Goal: Task Accomplishment & Management: Use online tool/utility

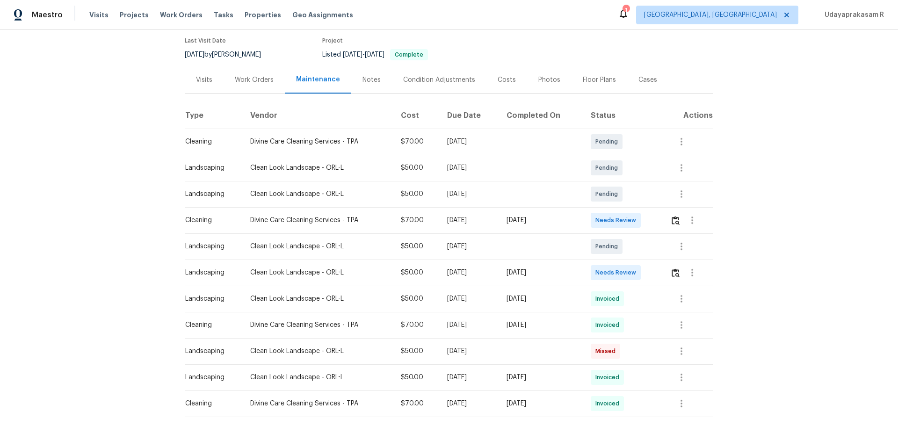
scroll to position [94, 0]
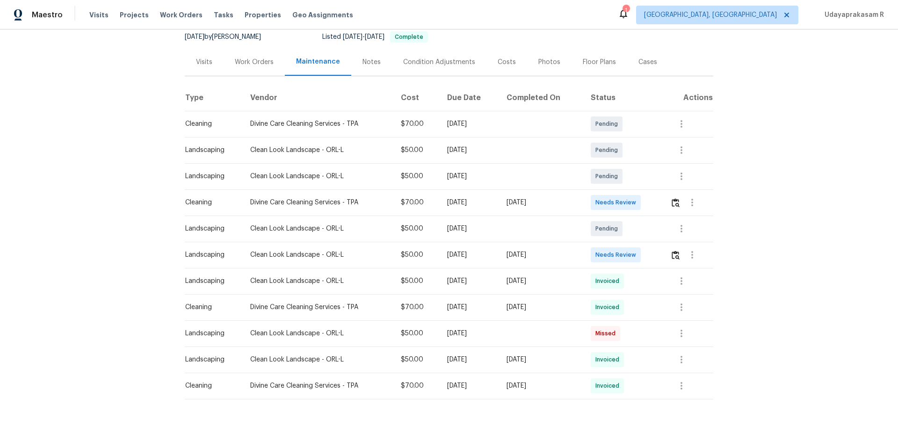
drag, startPoint x: 180, startPoint y: 200, endPoint x: 574, endPoint y: 202, distance: 394.5
click at [574, 202] on div "Back to all projects 363 Alcove Dr, Groveland, FL 34736 2 Beds | 2 Baths | Tota…" at bounding box center [449, 227] width 898 height 397
click at [576, 204] on div "[DATE]" at bounding box center [541, 202] width 69 height 9
click at [639, 202] on img "button" at bounding box center [676, 202] width 8 height 9
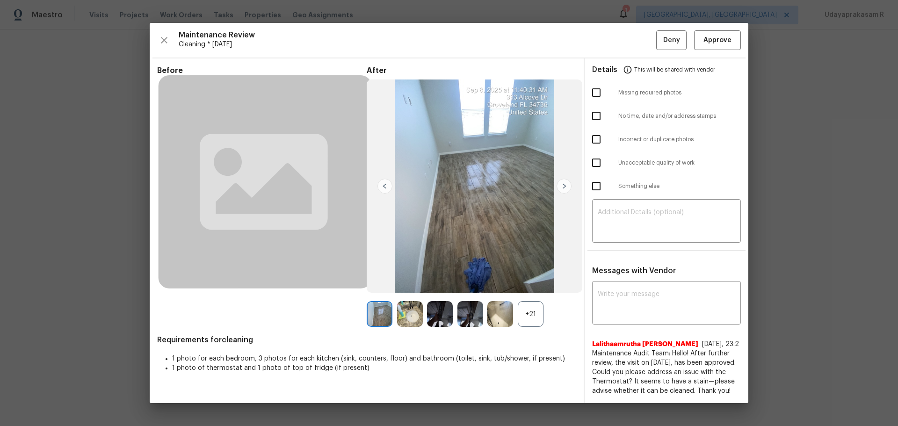
click at [564, 185] on img at bounding box center [564, 186] width 15 height 15
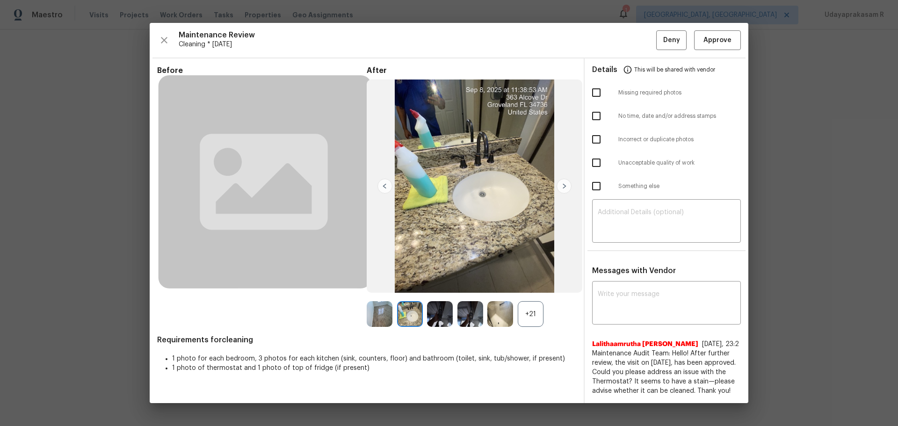
click at [536, 280] on div "+21" at bounding box center [531, 314] width 26 height 26
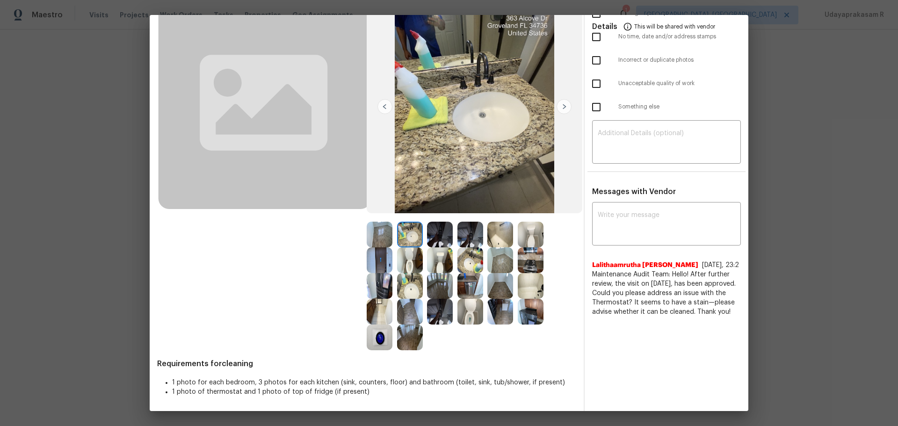
scroll to position [72, 0]
click at [404, 280] on img at bounding box center [410, 337] width 26 height 26
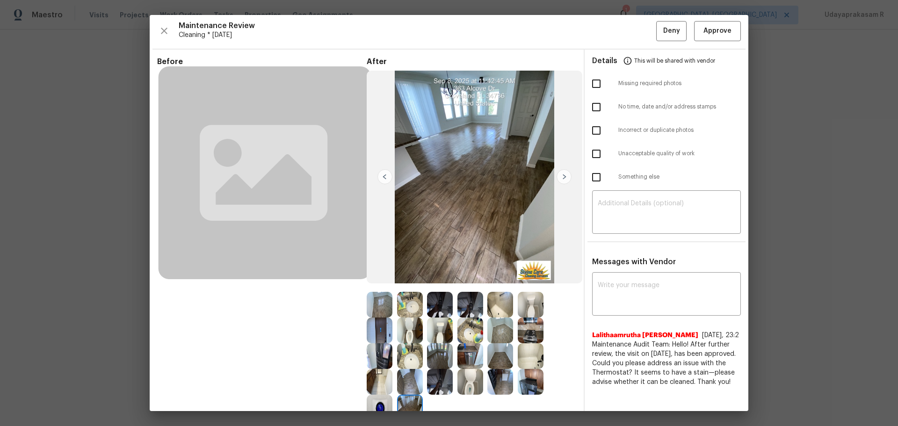
scroll to position [0, 0]
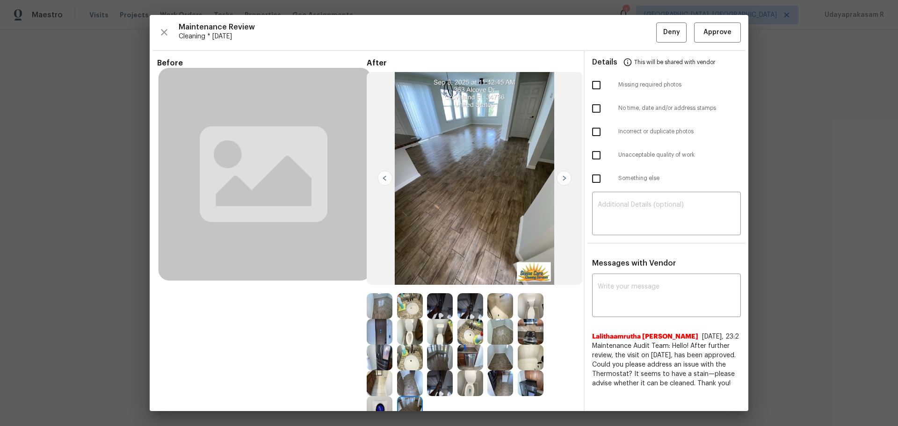
click at [386, 182] on img at bounding box center [385, 178] width 15 height 15
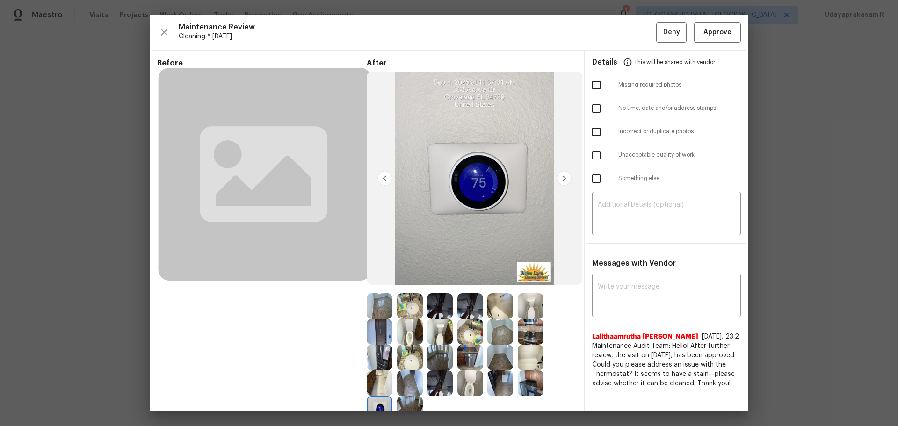
click at [597, 89] on input "checkbox" at bounding box center [597, 85] width 20 height 20
checkbox input "true"
click at [639, 214] on textarea at bounding box center [667, 215] width 138 height 26
paste textarea "Maintenance Audit Team: Hello! Unfortunately, this cleaning visit completed on …"
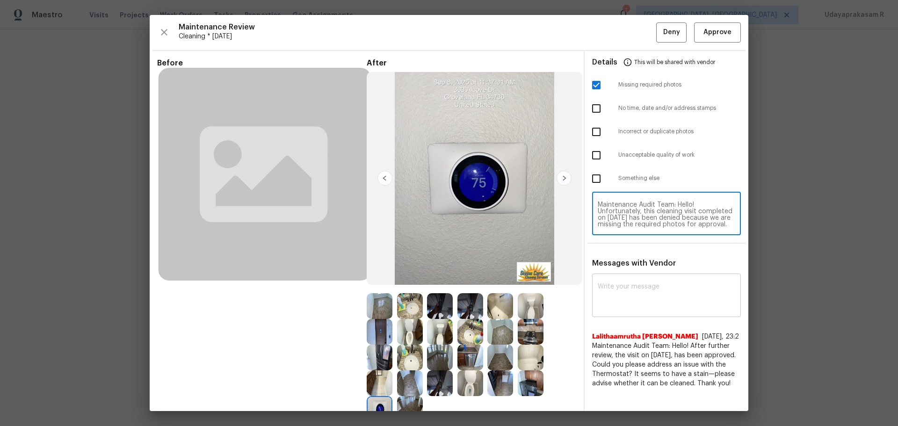
type textarea "Maintenance Audit Team: Hello! Unfortunately, this cleaning visit completed on …"
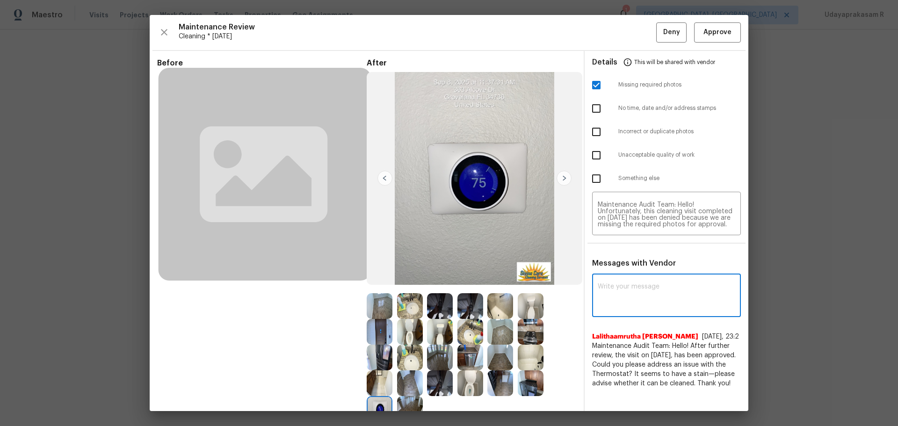
click at [625, 280] on textarea at bounding box center [667, 297] width 138 height 26
paste textarea "Maintenance Audit Team: Hello! Unfortunately, this cleaning visit completed on …"
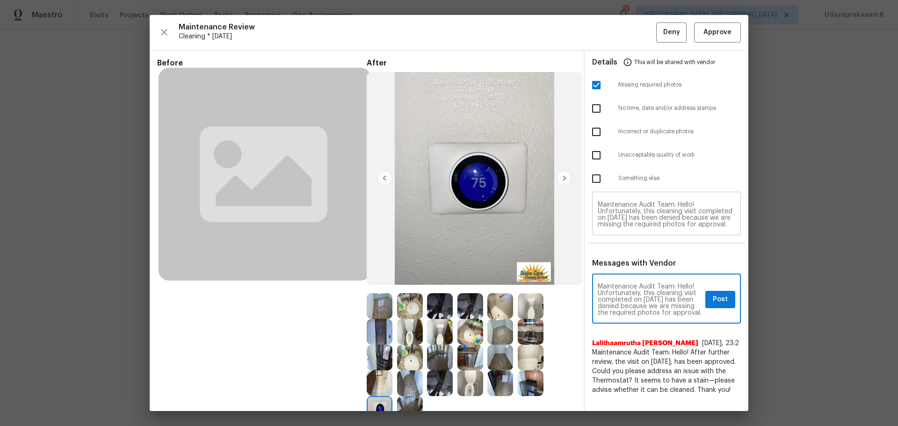
type textarea "Maintenance Audit Team: Hello! Unfortunately, this cleaning visit completed on …"
click at [639, 280] on span "Post" at bounding box center [720, 300] width 15 height 12
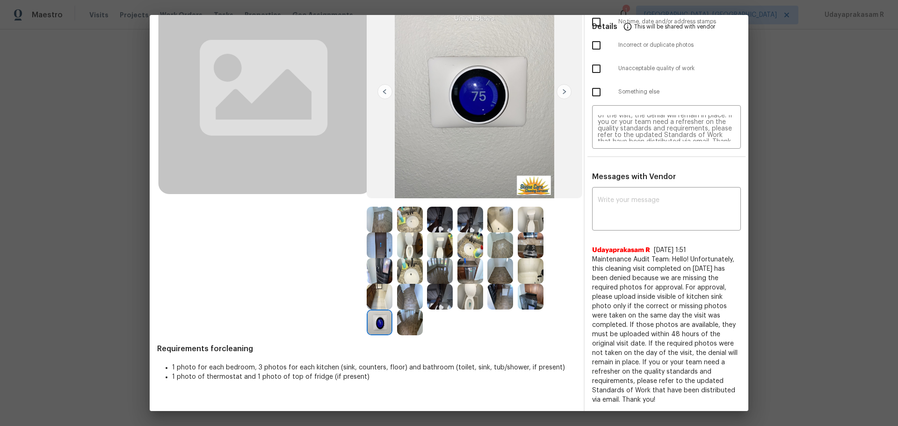
scroll to position [0, 0]
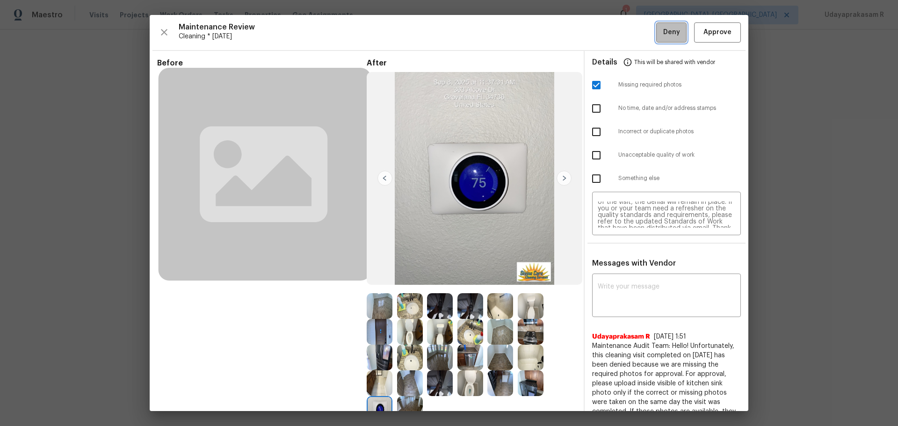
click at [639, 40] on button "Deny" at bounding box center [671, 32] width 30 height 20
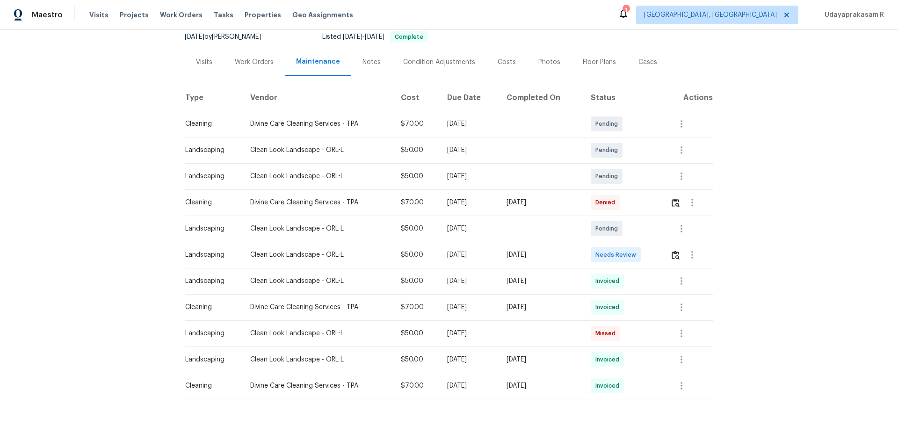
click at [139, 200] on div "Back to all projects 363 Alcove Dr, Groveland, FL 34736 2 Beds | 2 Baths | Tota…" at bounding box center [449, 227] width 898 height 397
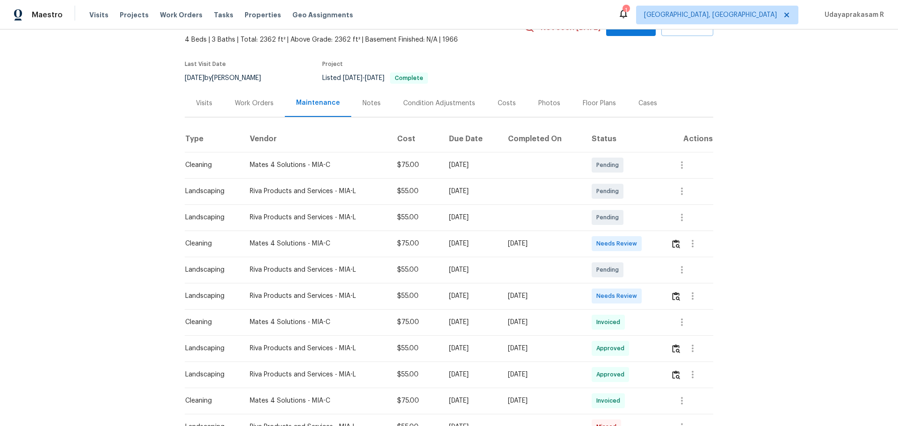
scroll to position [94, 0]
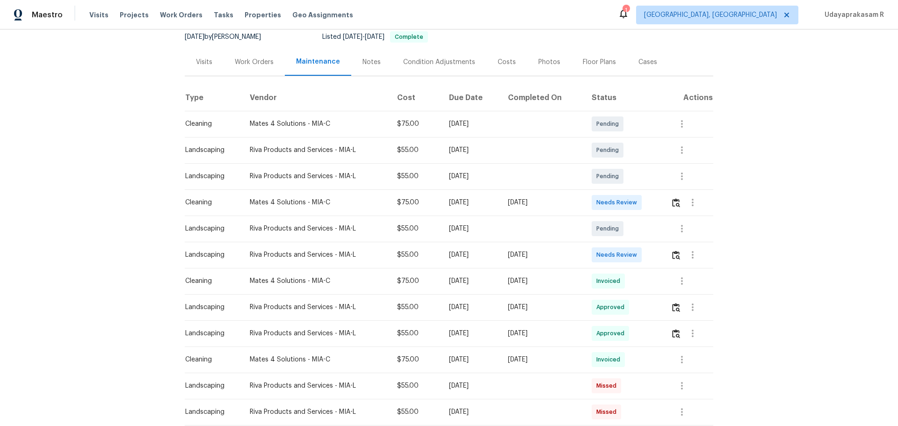
drag, startPoint x: 185, startPoint y: 204, endPoint x: 557, endPoint y: 209, distance: 372.0
click at [557, 209] on tr "Cleaning Mates 4 Solutions - MIA-C $75.00 Mon, Sep 08 2025 Mon, Sep 08 2025 Nee…" at bounding box center [449, 203] width 529 height 26
click at [570, 209] on td "[DATE]" at bounding box center [543, 203] width 84 height 26
click at [639, 204] on img "button" at bounding box center [676, 202] width 8 height 9
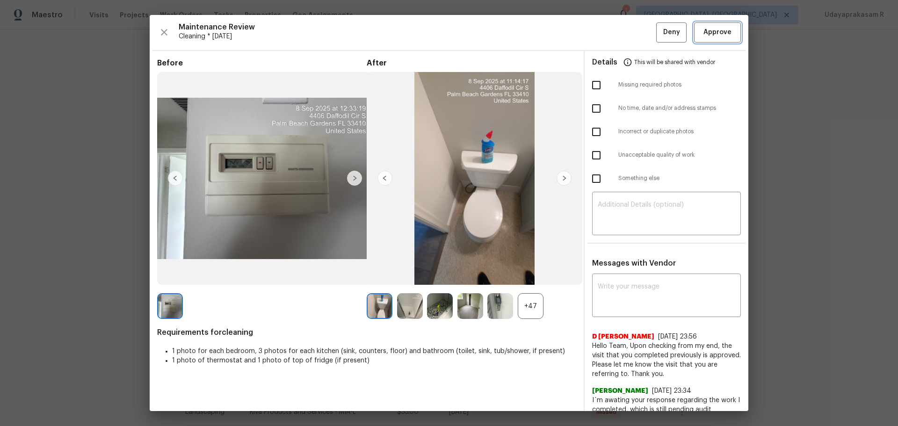
click at [639, 38] on button "Approve" at bounding box center [717, 32] width 47 height 20
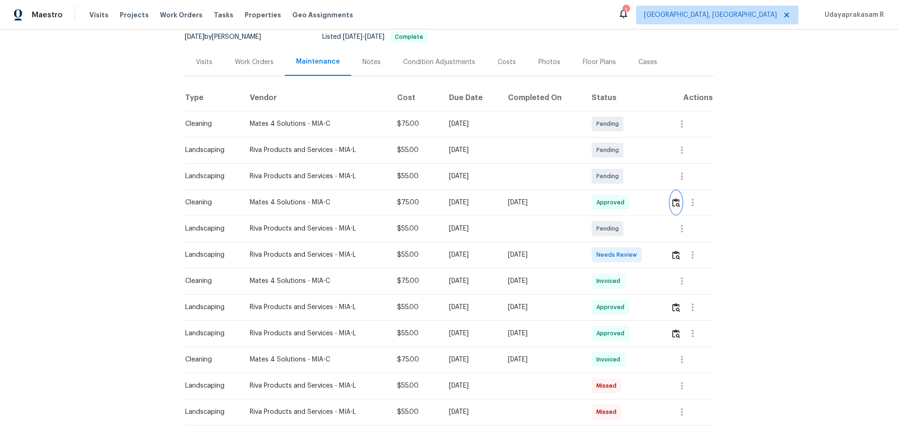
scroll to position [0, 0]
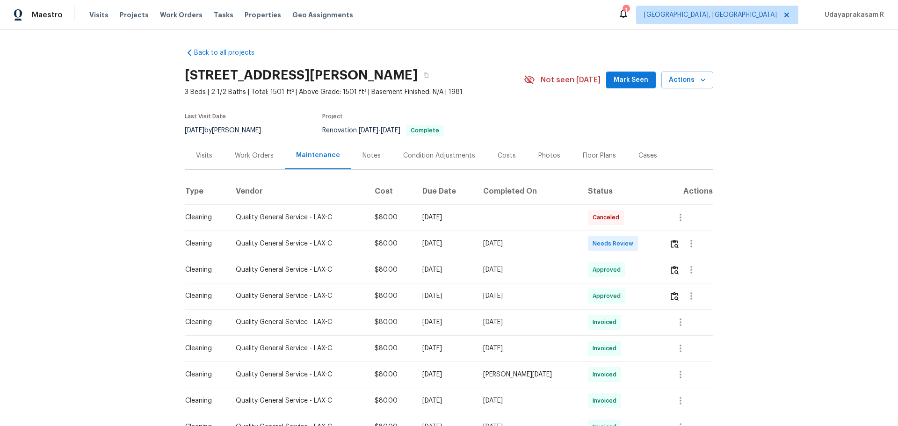
drag, startPoint x: 408, startPoint y: 254, endPoint x: 551, endPoint y: 254, distance: 142.2
click at [551, 254] on tr "Cleaning Quality General Service - LAX-C $80.00 Tue, Sep 02 2025 Mon, Sep 08 20…" at bounding box center [449, 244] width 529 height 26
click at [503, 279] on td "Tue, Aug 26 2025" at bounding box center [528, 270] width 105 height 26
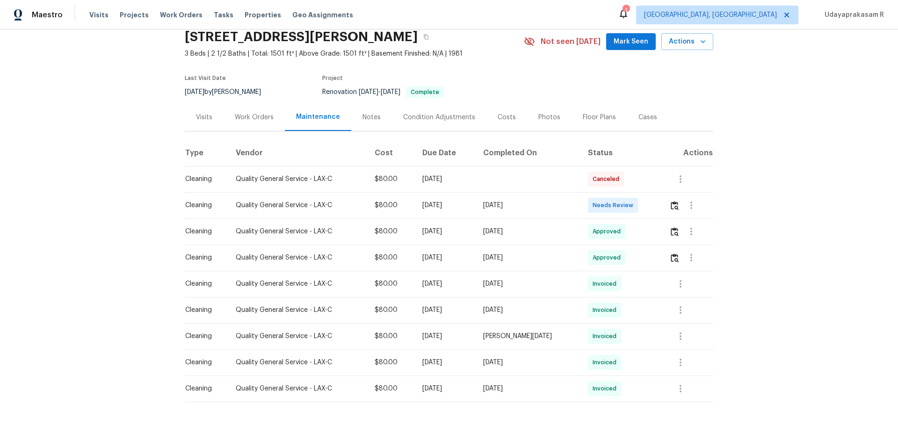
scroll to position [84, 0]
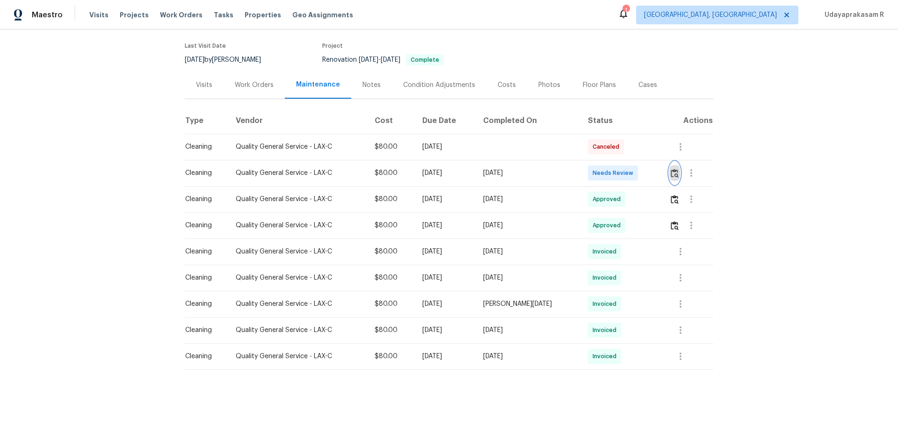
click at [639, 169] on img "button" at bounding box center [675, 173] width 8 height 9
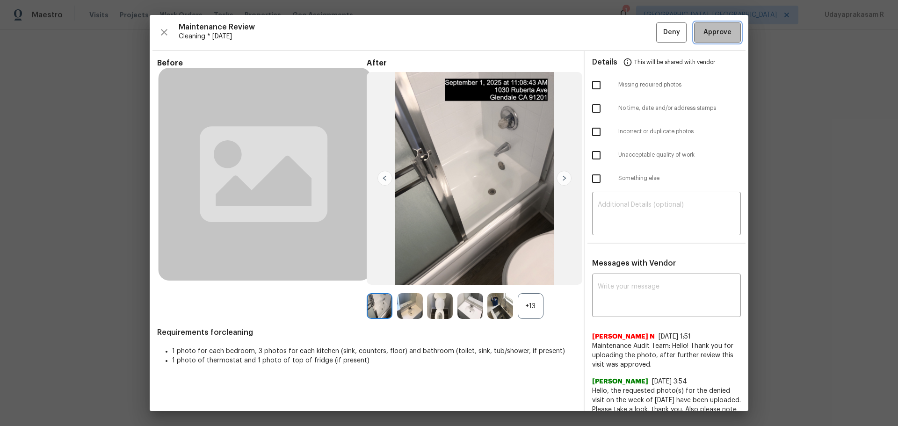
click at [639, 30] on span "Approve" at bounding box center [718, 33] width 28 height 12
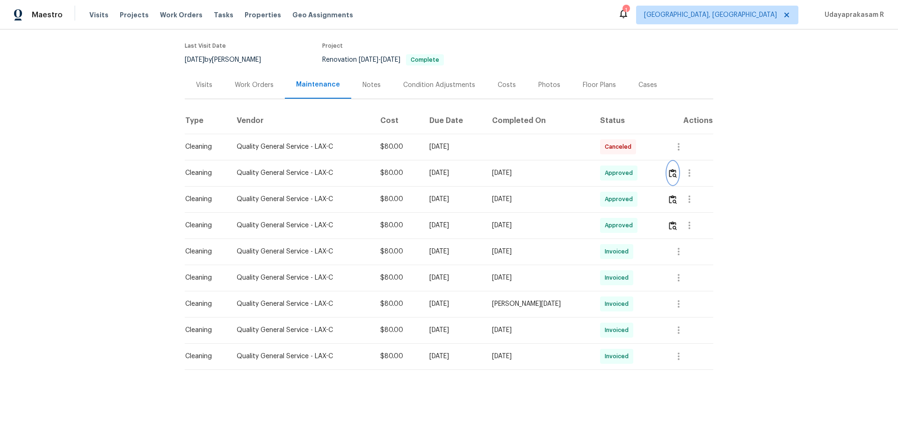
scroll to position [0, 0]
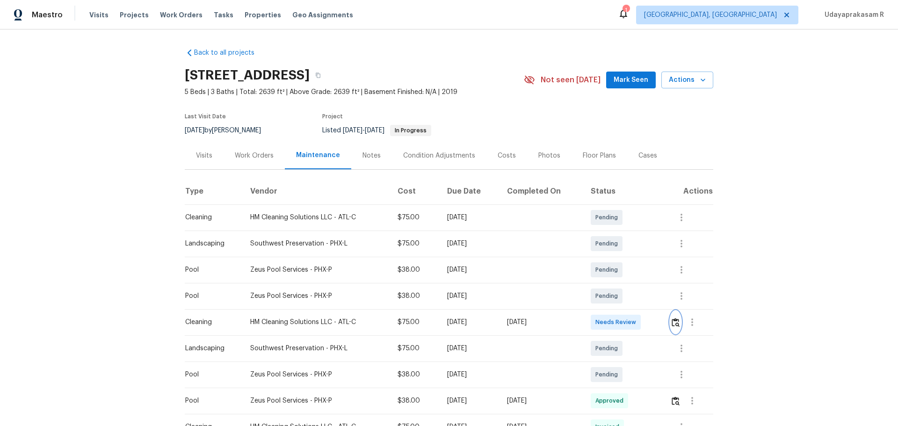
click at [459, 270] on img "button" at bounding box center [676, 322] width 8 height 9
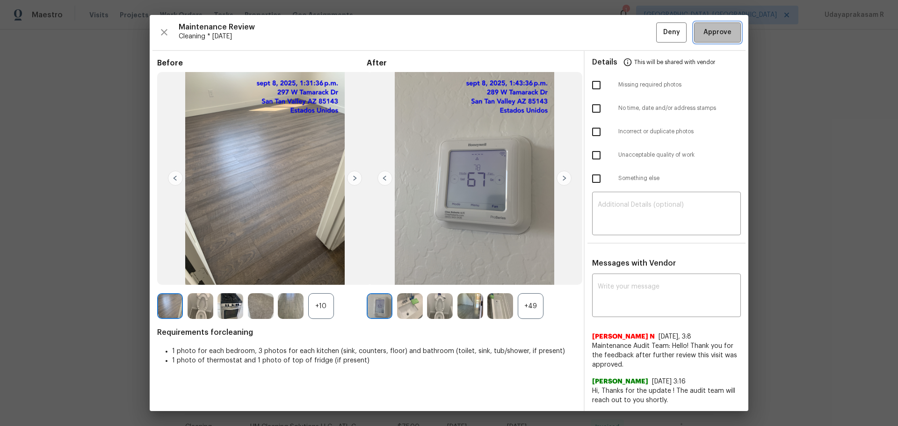
click at [459, 36] on span "Approve" at bounding box center [718, 33] width 28 height 12
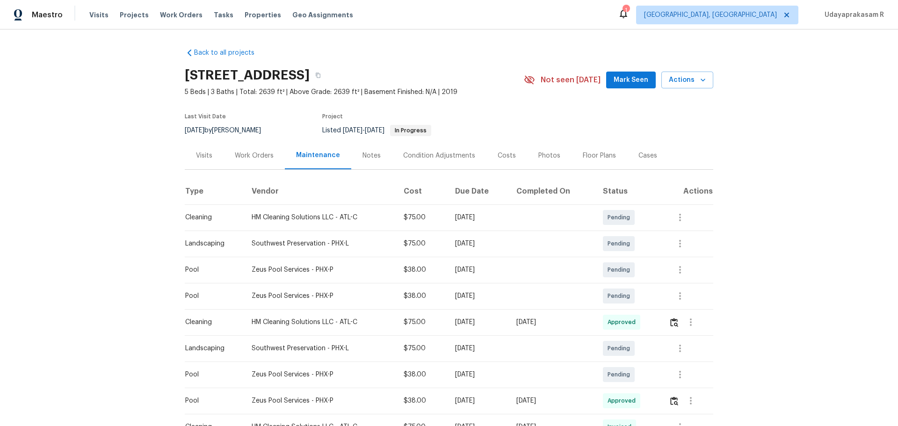
click at [459, 150] on div "Back to all projects 297 W Tamarack Dr, San Tan Valley, AZ 85140 5 Beds | 3 Bat…" at bounding box center [449, 227] width 898 height 397
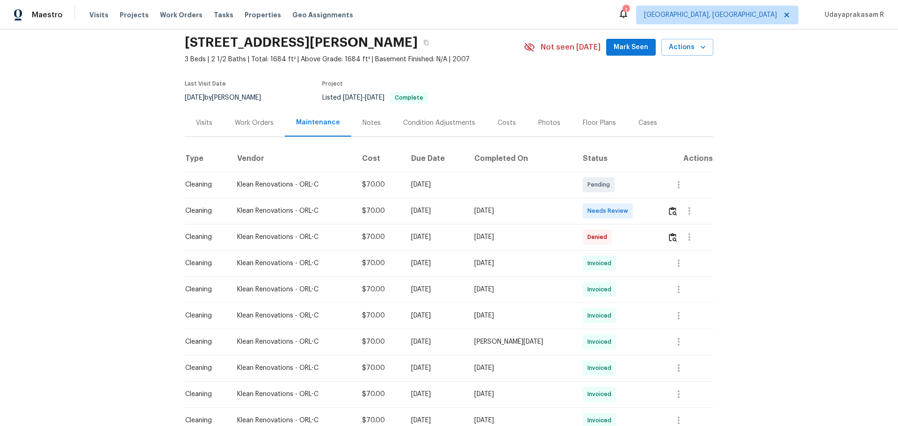
scroll to position [47, 0]
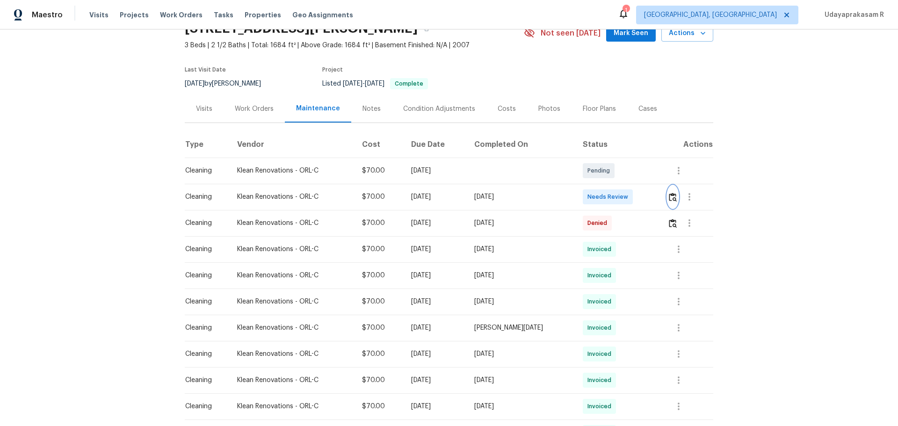
click at [639, 202] on button "button" at bounding box center [673, 197] width 11 height 22
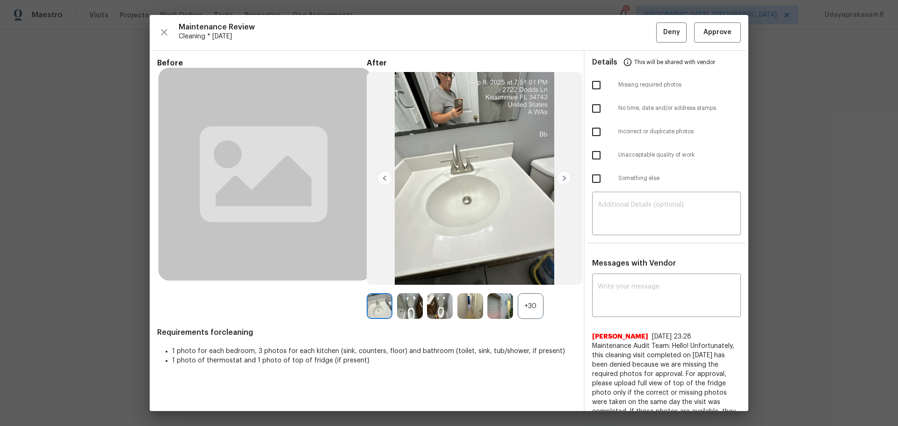
click at [531, 280] on div "+30" at bounding box center [531, 306] width 26 height 26
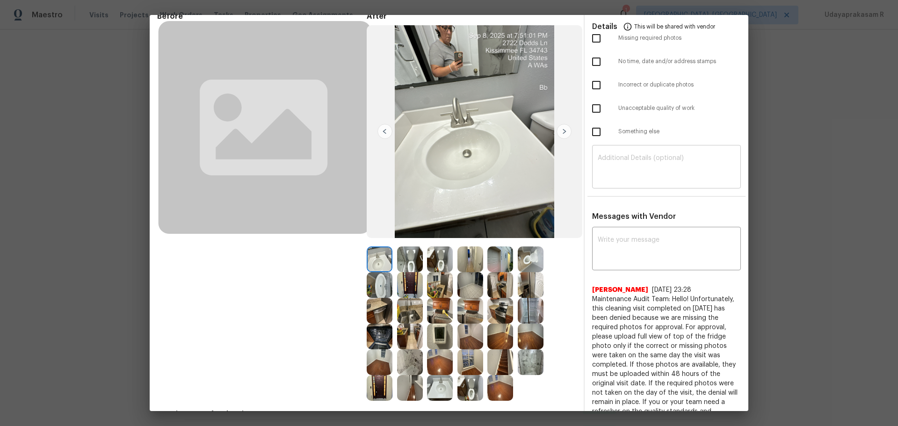
scroll to position [0, 0]
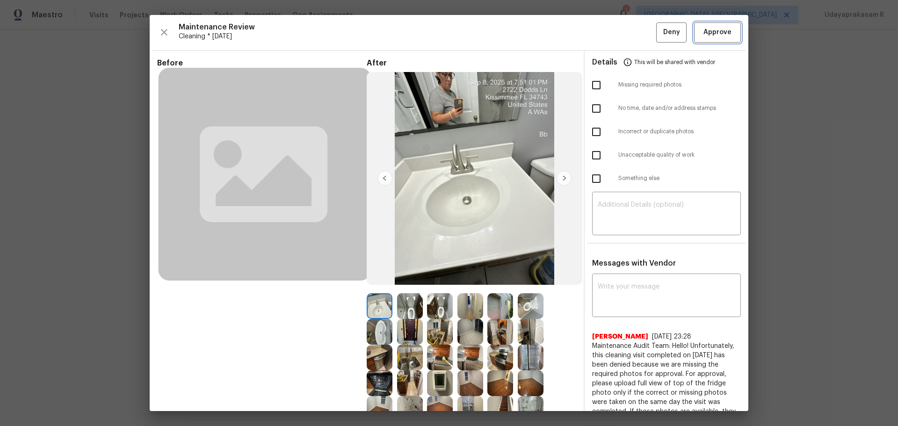
click at [639, 30] on span "Approve" at bounding box center [718, 33] width 28 height 12
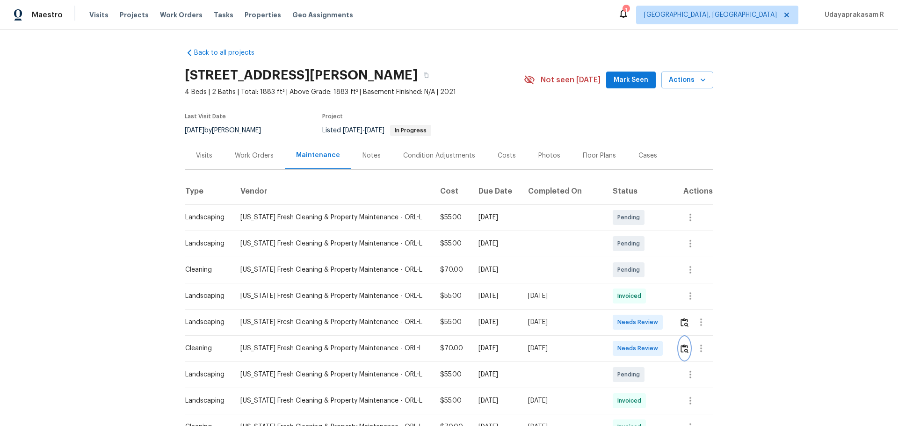
click at [639, 280] on button "button" at bounding box center [684, 348] width 11 height 22
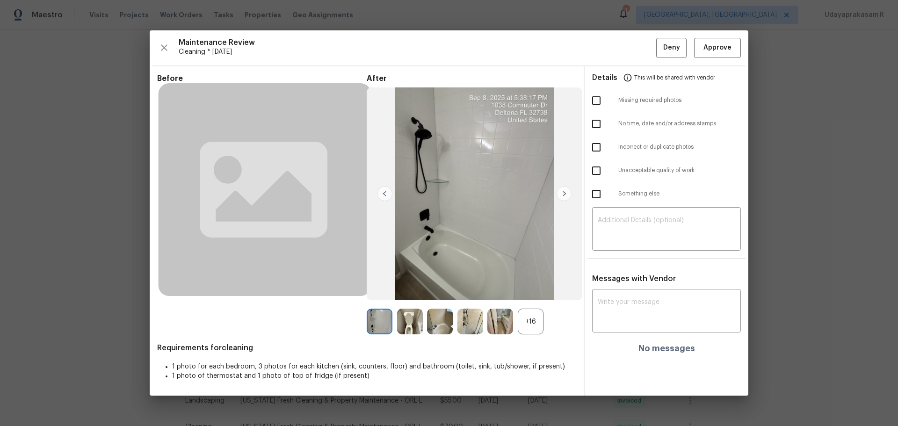
click at [534, 280] on div "+16" at bounding box center [531, 322] width 26 height 26
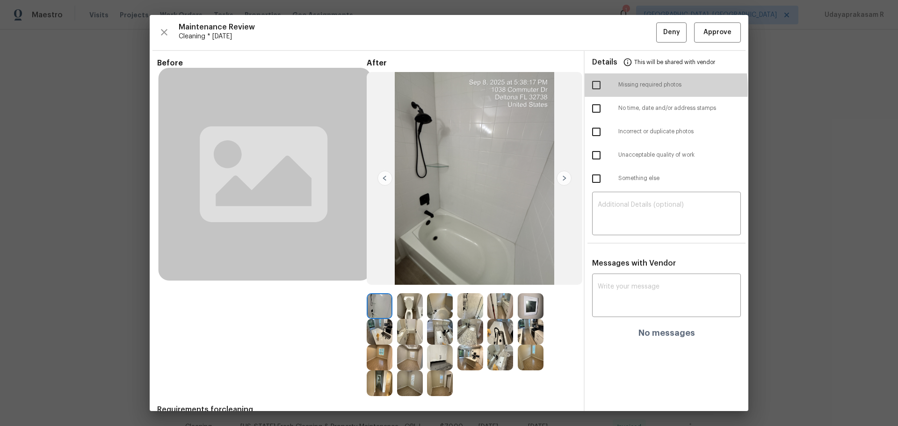
click at [597, 89] on input "checkbox" at bounding box center [597, 85] width 20 height 20
checkbox input "true"
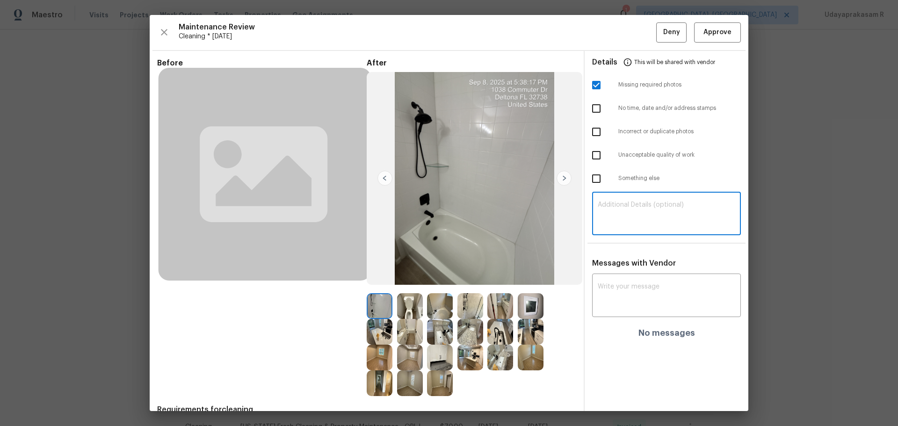
click at [639, 221] on textarea at bounding box center [667, 215] width 138 height 26
paste textarea "Maintenance Audit Team: Hello! Unfortunately, this cleaning visit completed on …"
type textarea "Maintenance Audit Team: Hello! Unfortunately, this cleaning visit completed on …"
click at [639, 280] on textarea at bounding box center [667, 297] width 138 height 26
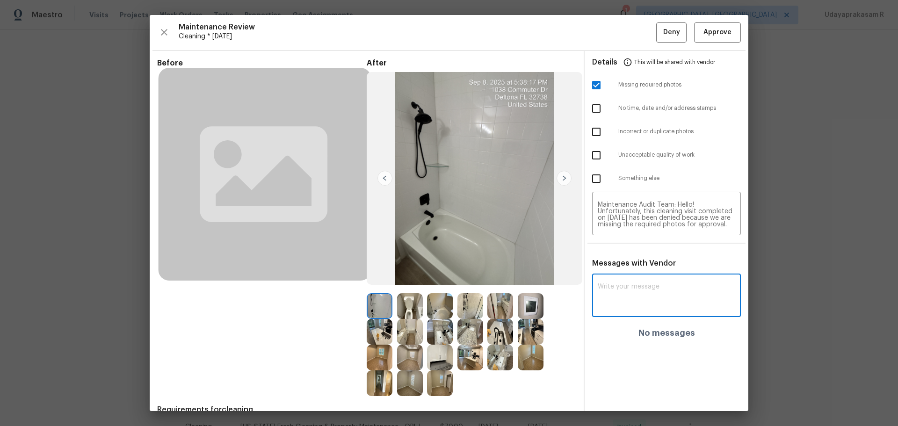
paste textarea "Maintenance Audit Team: Hello! Unfortunately, this cleaning visit completed on …"
type textarea "Maintenance Audit Team: Hello! Unfortunately, this cleaning visit completed on …"
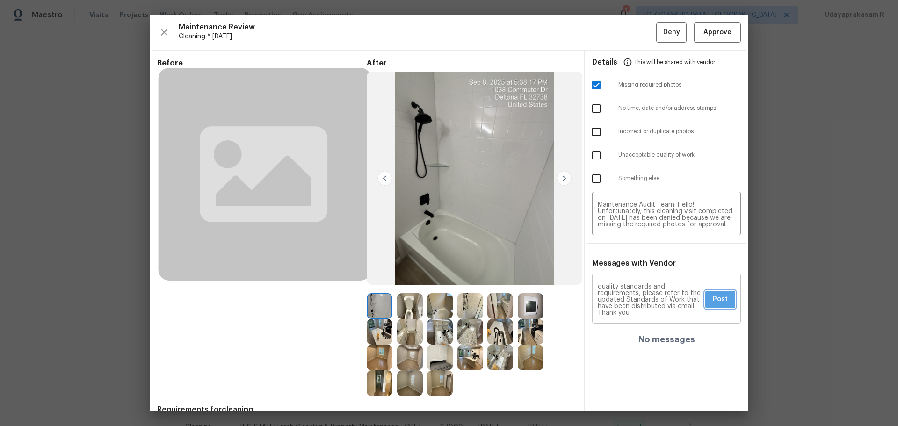
click at [639, 280] on span "Post" at bounding box center [720, 300] width 15 height 12
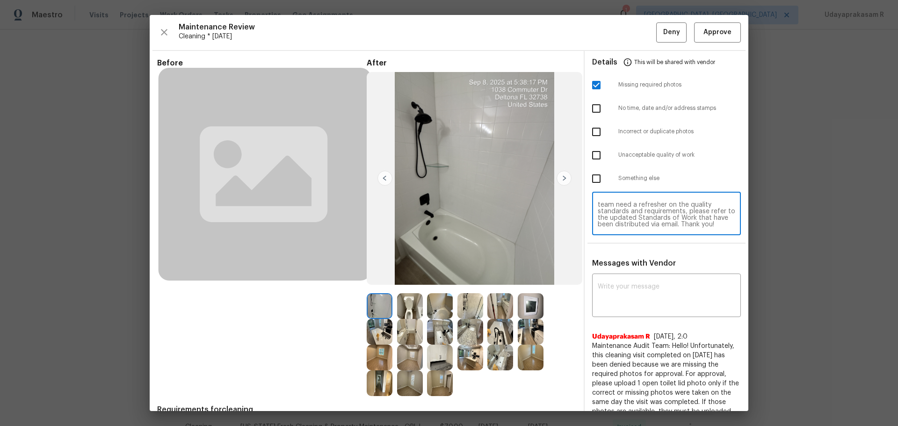
scroll to position [92, 0]
click at [639, 37] on span "Deny" at bounding box center [672, 33] width 17 height 12
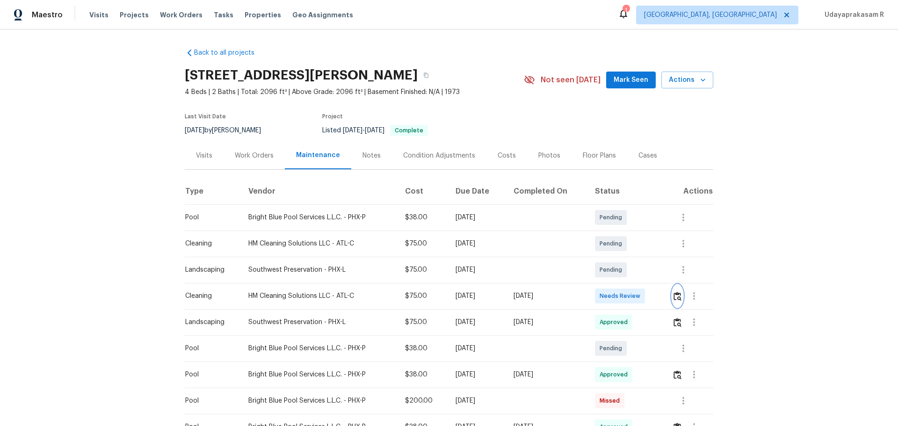
click at [639, 280] on button "button" at bounding box center [677, 296] width 11 height 22
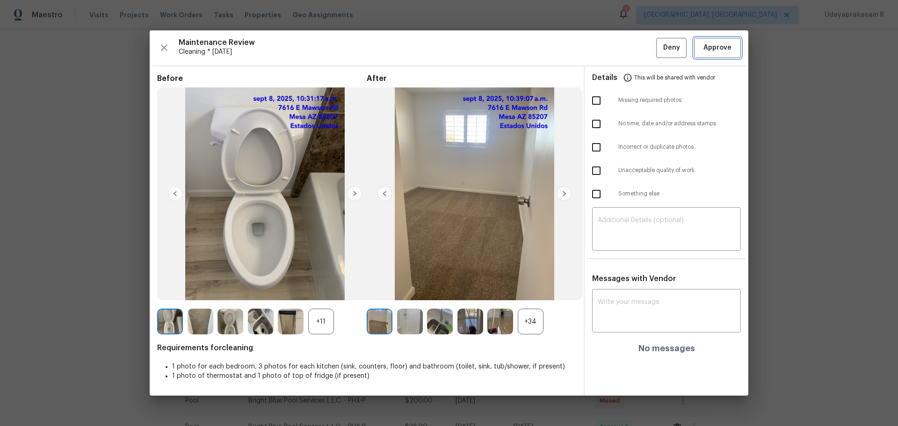
click at [639, 49] on span "Approve" at bounding box center [718, 48] width 28 height 12
